Goal: Task Accomplishment & Management: Manage account settings

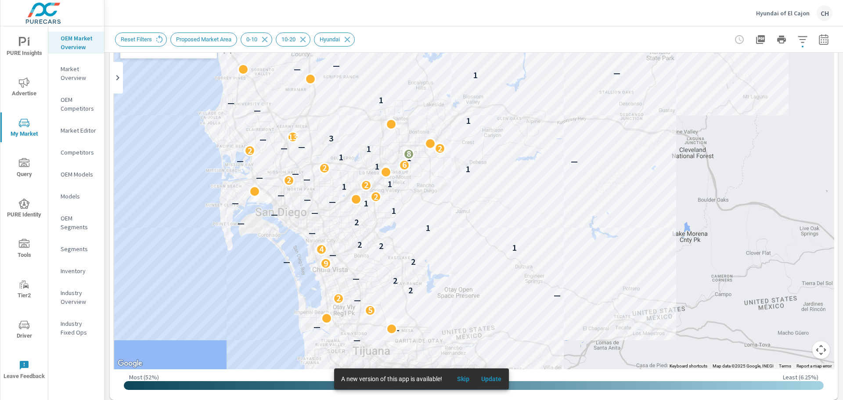
scroll to position [15, 0]
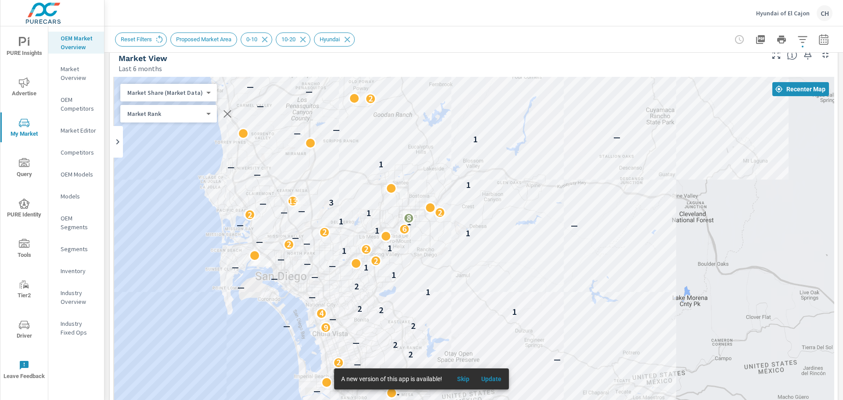
click at [791, 12] on p "Hyundai of El Cajon" at bounding box center [783, 13] width 54 height 8
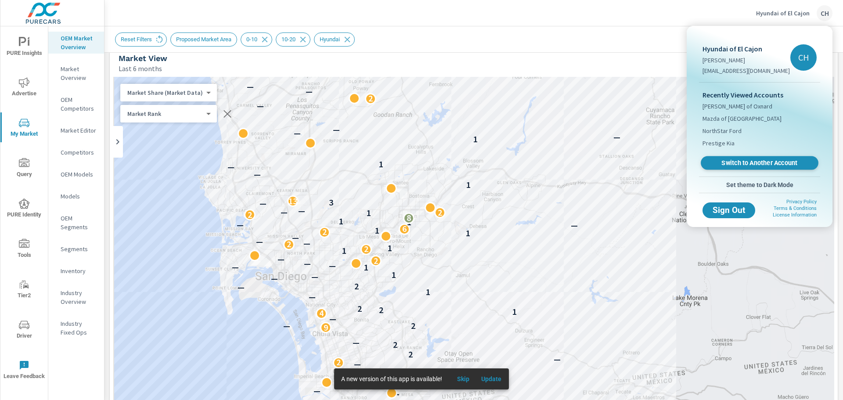
click at [755, 157] on link "Switch to Another Account" at bounding box center [759, 163] width 118 height 14
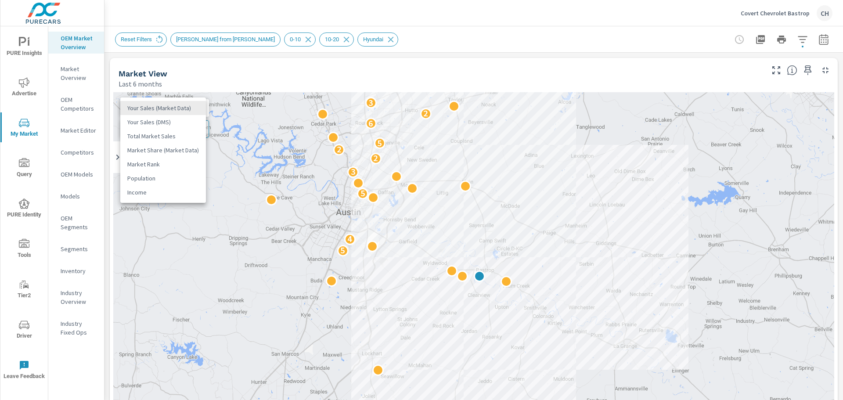
click at [198, 110] on body "PURE Insights Advertise My Market Query PURE Identity Tools Tier2 Driver Leave …" at bounding box center [421, 200] width 843 height 400
click at [161, 149] on li "Market Share (Market Data)" at bounding box center [163, 150] width 86 height 14
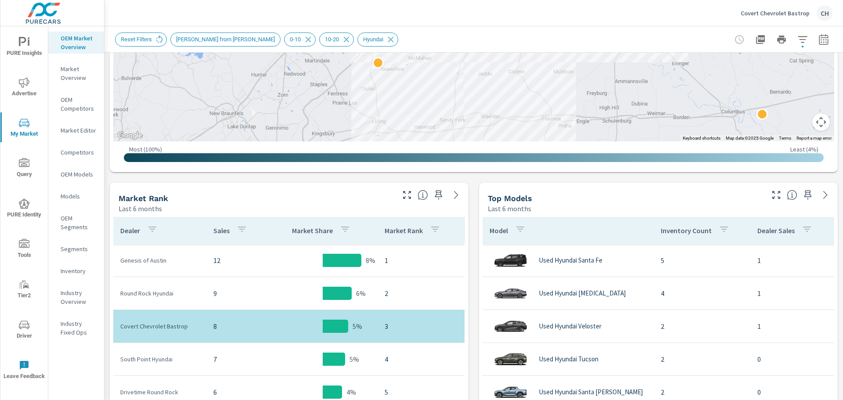
scroll to position [395, 0]
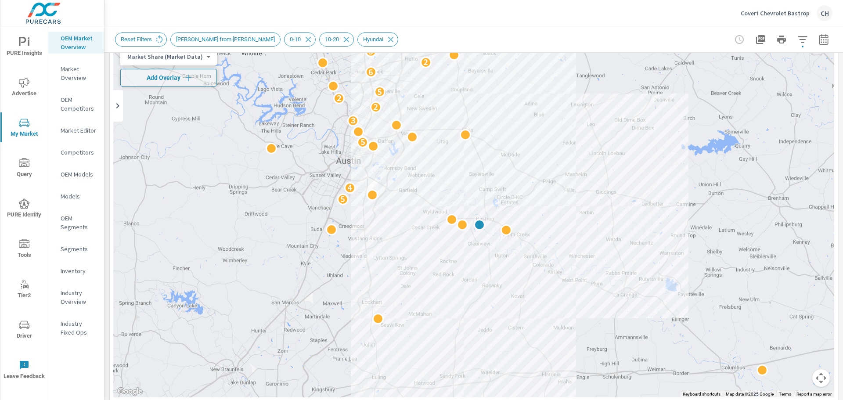
scroll to position [44, 0]
